Goal: Task Accomplishment & Management: Complete application form

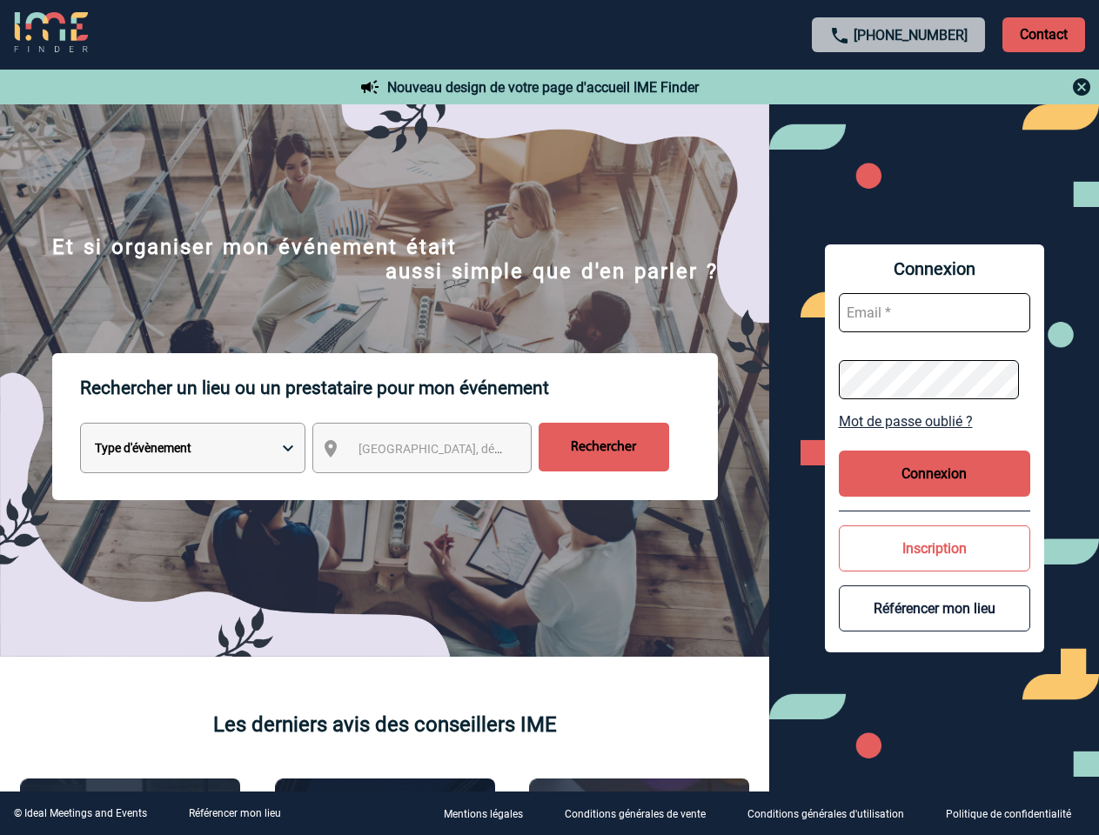
click at [549, 418] on p "Rechercher un lieu ou un prestataire pour mon événement" at bounding box center [399, 388] width 638 height 70
click at [1043, 34] on p "Contact" at bounding box center [1043, 34] width 83 height 35
click at [764, 87] on div at bounding box center [382, 290] width 764 height 580
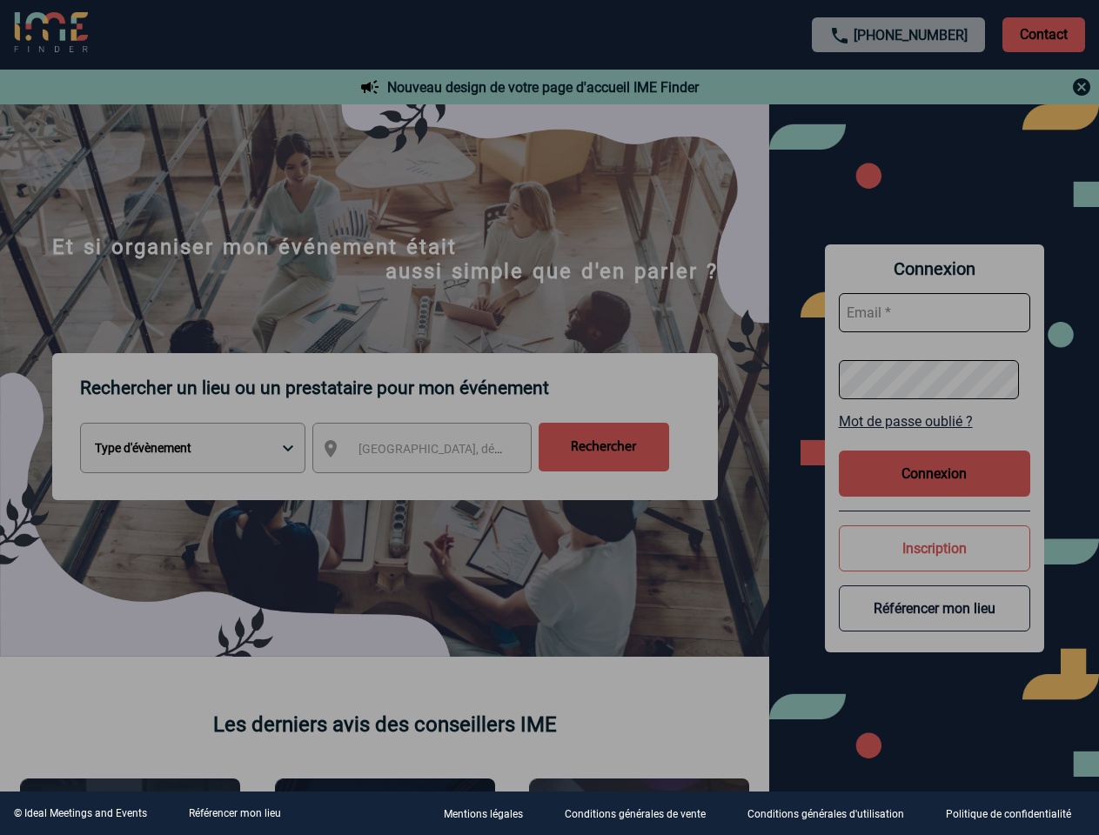
click at [438, 452] on div at bounding box center [549, 417] width 1099 height 835
click at [934, 421] on div at bounding box center [549, 417] width 1099 height 835
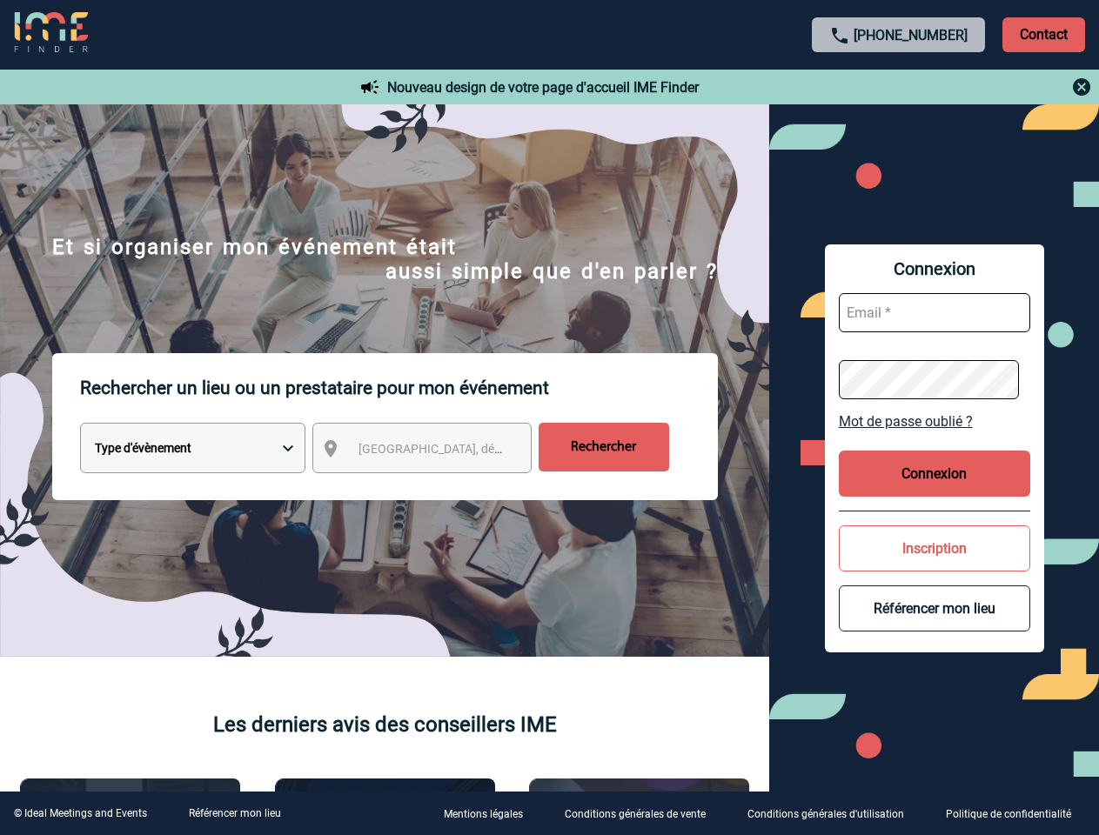
click at [934, 473] on button "Connexion" at bounding box center [934, 474] width 191 height 46
click at [934, 548] on button "Inscription" at bounding box center [934, 549] width 191 height 46
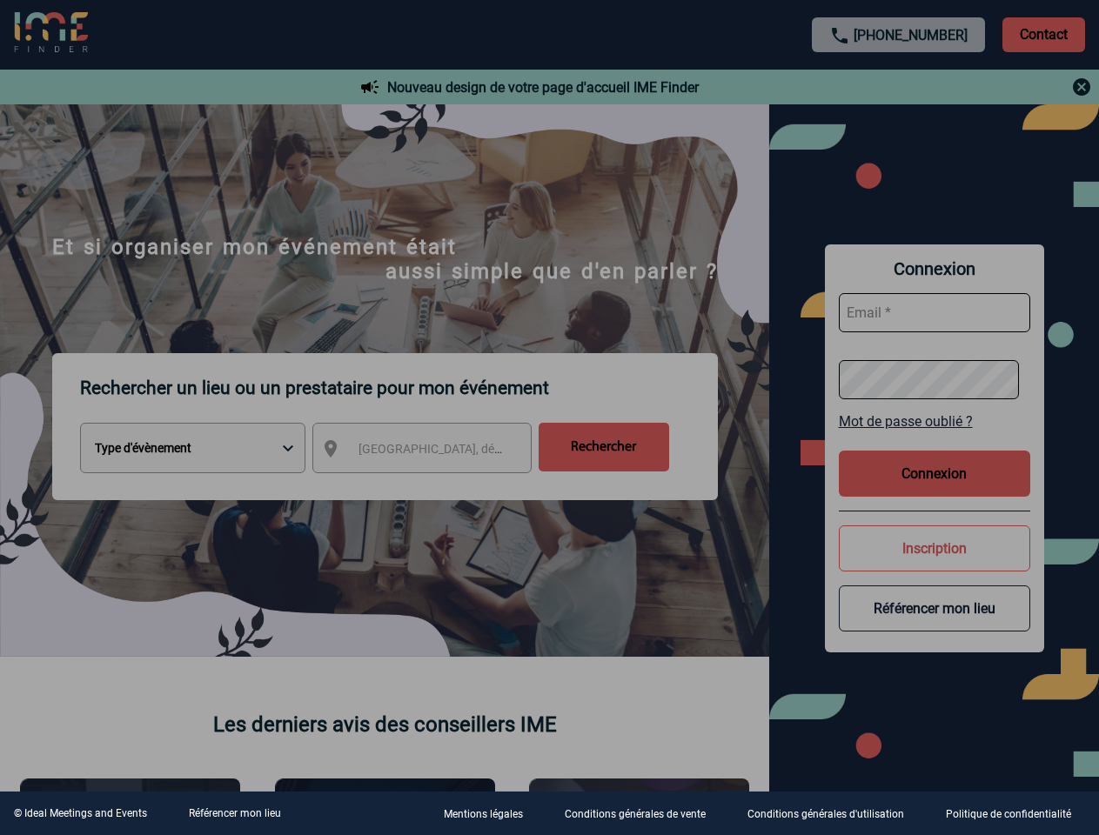
click at [934, 608] on div at bounding box center [549, 417] width 1099 height 835
click at [234, 813] on link "Référencer mon lieu" at bounding box center [235, 813] width 92 height 12
